Goal: Information Seeking & Learning: Learn about a topic

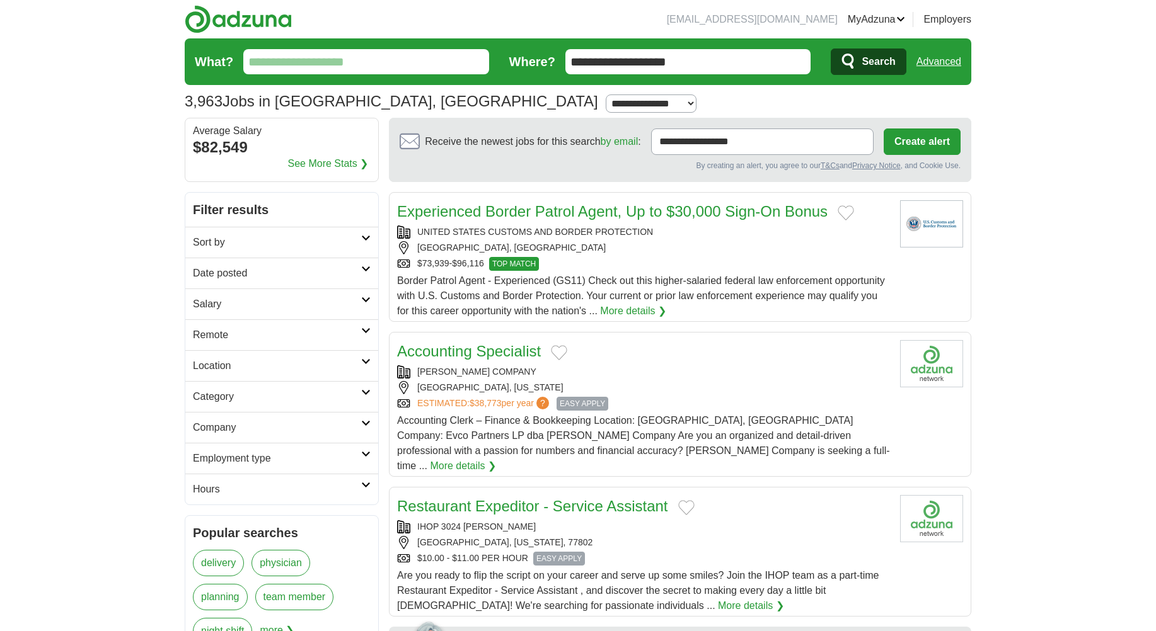
click at [248, 461] on h2 "Employment type" at bounding box center [277, 458] width 168 height 15
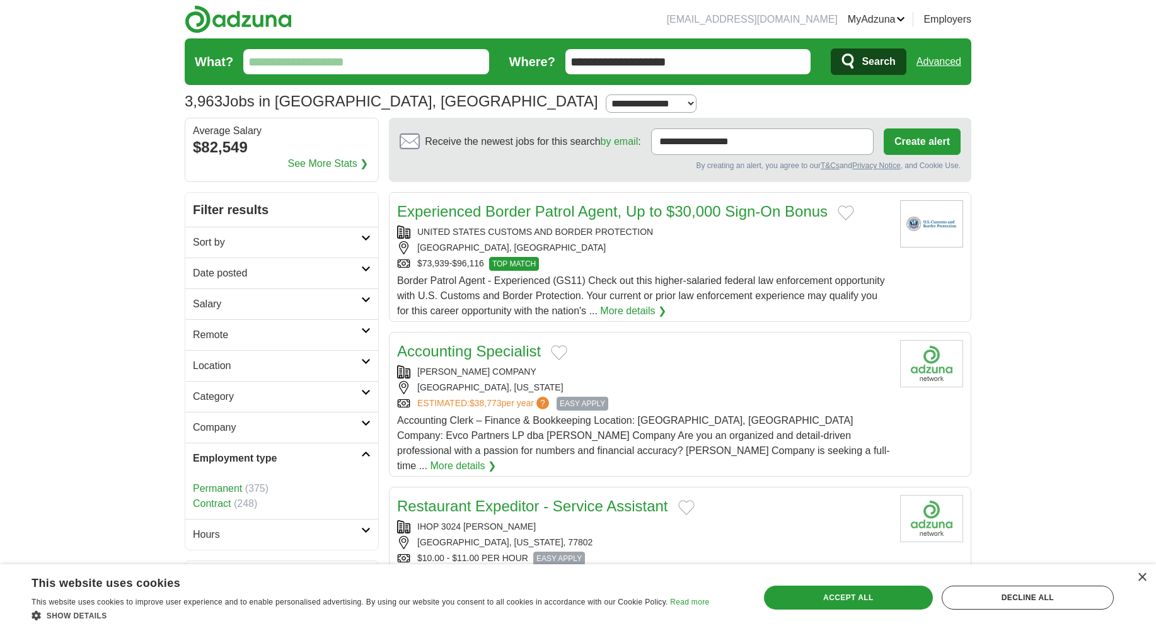
click at [287, 455] on h2 "Employment type" at bounding box center [277, 458] width 168 height 15
click at [266, 488] on h2 "Hours" at bounding box center [277, 489] width 168 height 15
click at [266, 484] on h2 "Hours" at bounding box center [277, 489] width 168 height 15
click at [221, 535] on link "Part time" at bounding box center [213, 534] width 40 height 11
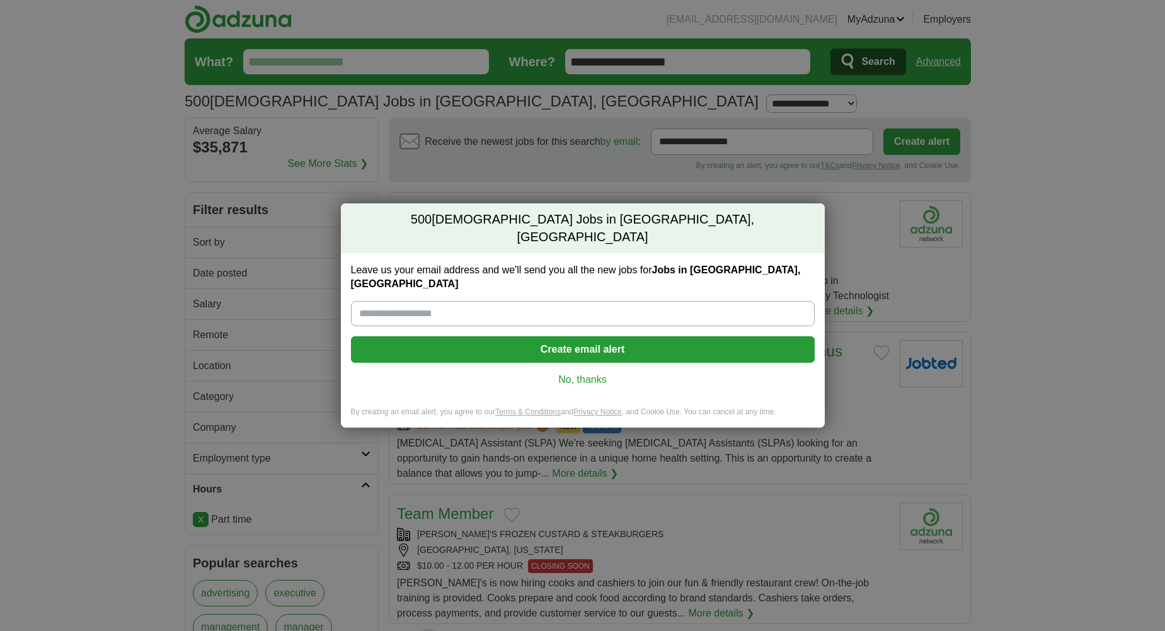
click at [580, 373] on link "No, thanks" at bounding box center [583, 380] width 444 height 14
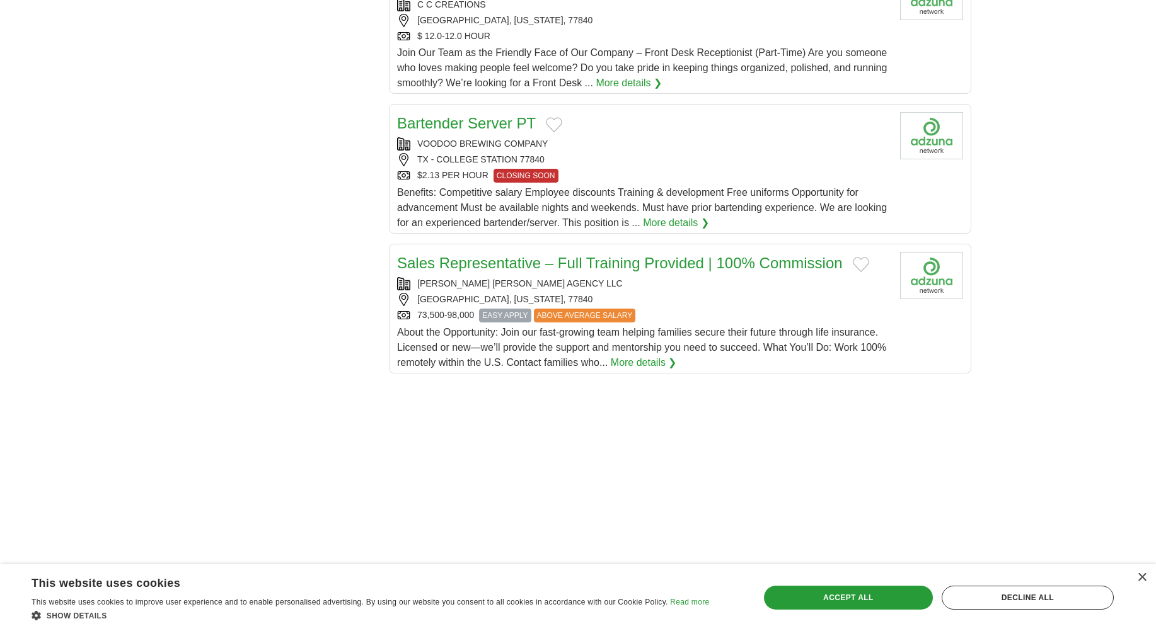
scroll to position [1576, 0]
